Goal: Transaction & Acquisition: Purchase product/service

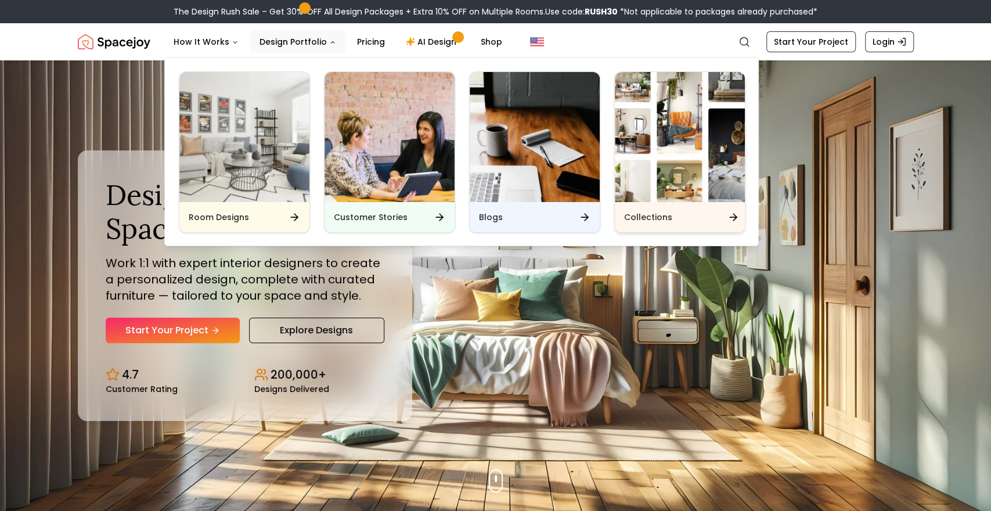
click at [666, 216] on h6 "Collections" at bounding box center [648, 217] width 48 height 12
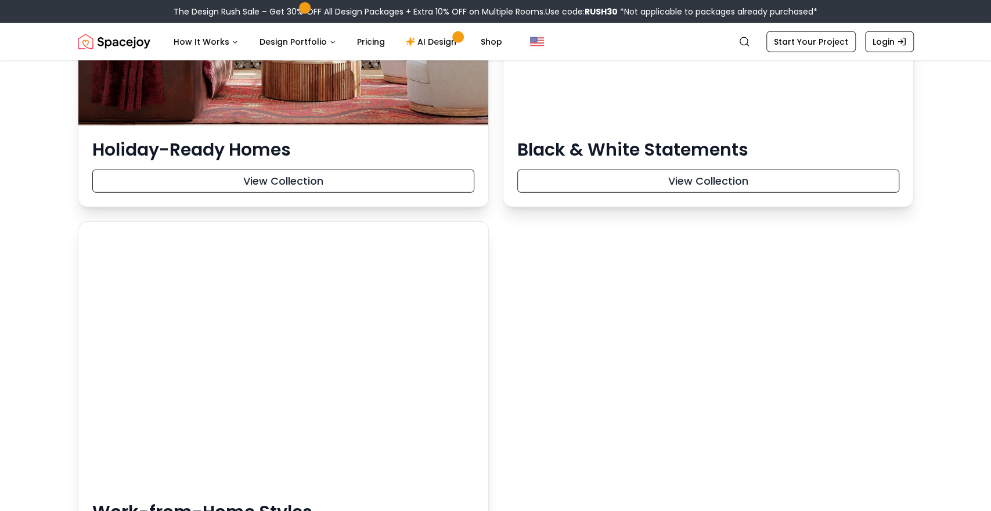
scroll to position [5315, 0]
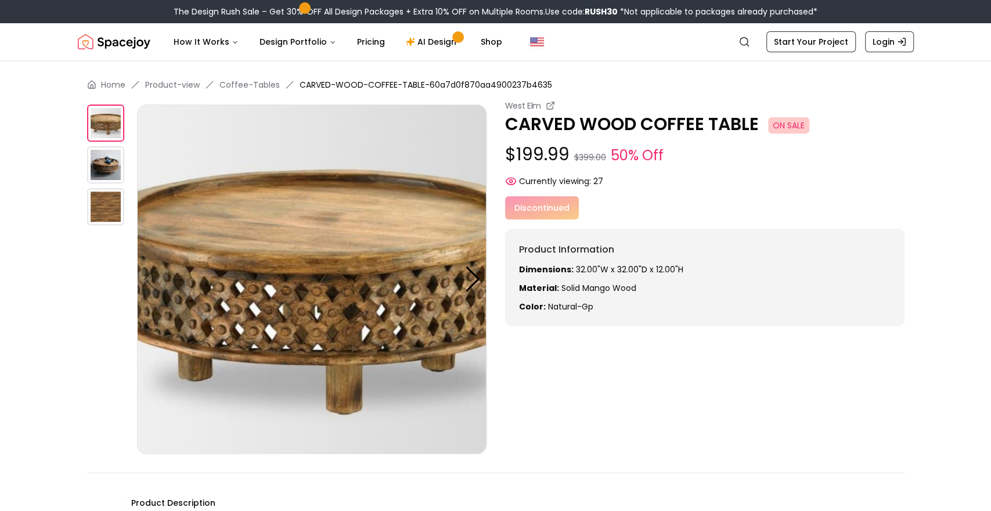
click at [105, 160] on img at bounding box center [105, 164] width 37 height 37
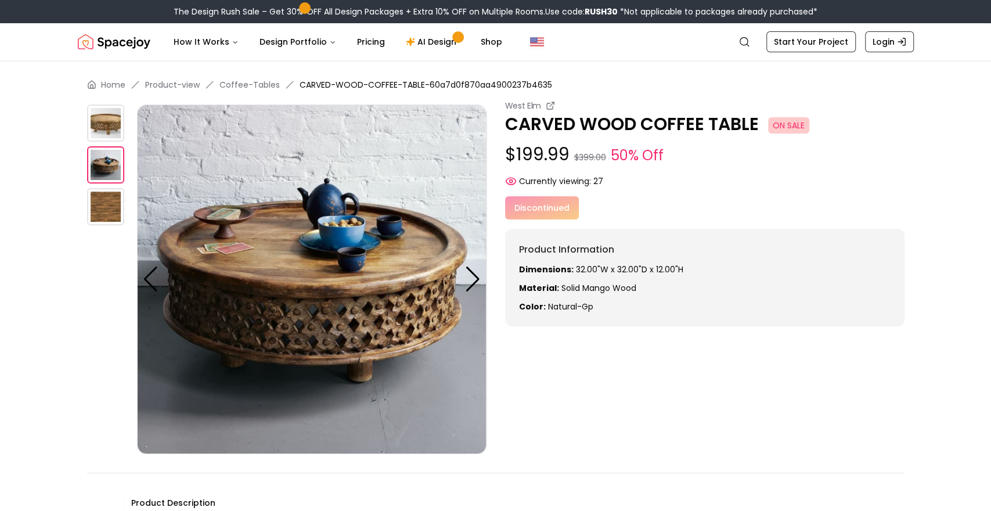
click at [113, 207] on img at bounding box center [105, 206] width 37 height 37
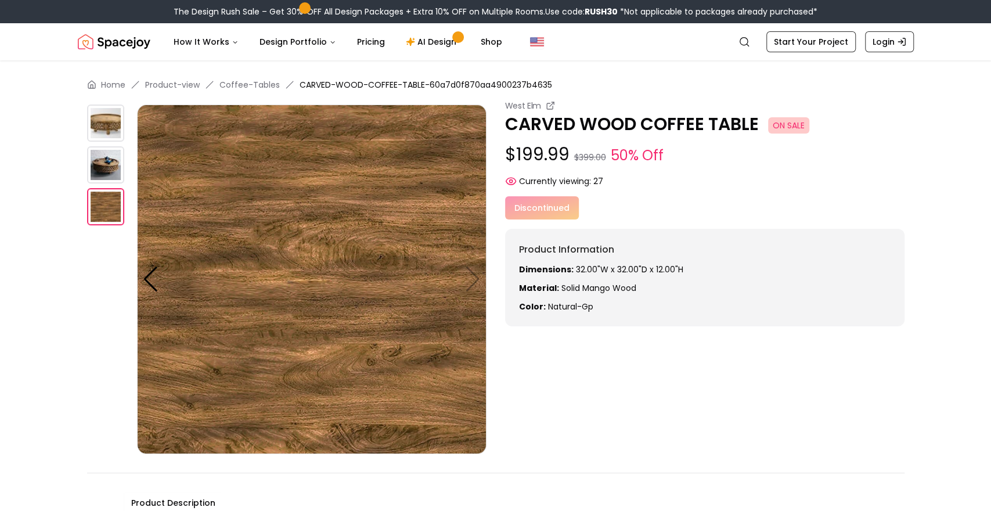
click at [653, 388] on div "West Elm CARVED WOOD COFFEE TABLE ON SALE $199.99 $399.00 50% Off Currently vie…" at bounding box center [496, 277] width 818 height 354
click at [113, 125] on img at bounding box center [105, 123] width 37 height 37
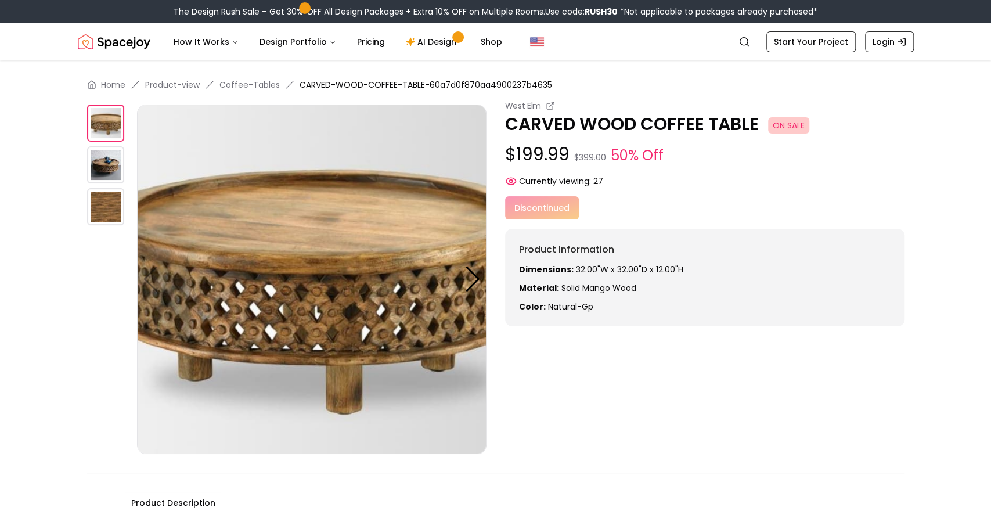
click at [434, 336] on img at bounding box center [312, 280] width 350 height 350
click at [305, 305] on img at bounding box center [312, 280] width 350 height 350
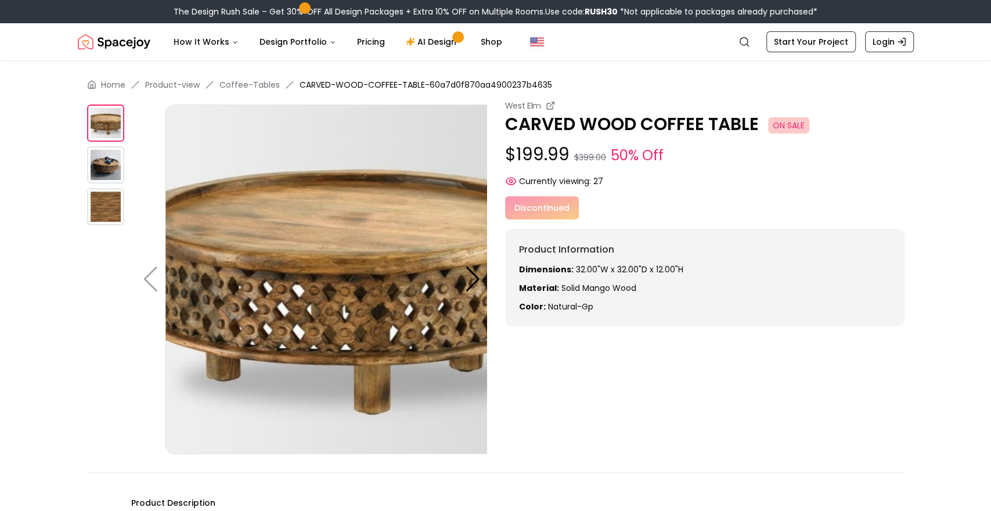
click at [319, 293] on img at bounding box center [340, 280] width 350 height 350
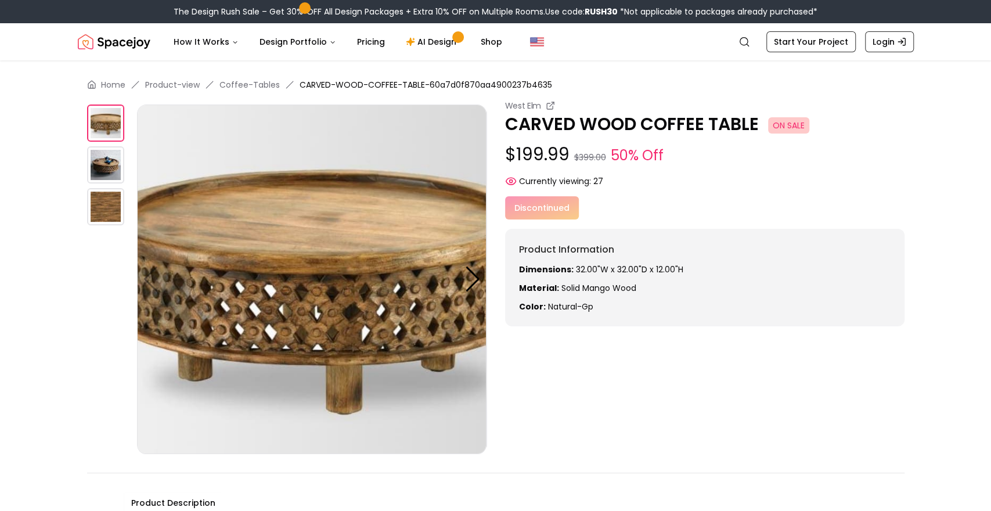
click at [103, 162] on img at bounding box center [105, 164] width 37 height 37
